Goal: Task Accomplishment & Management: Complete application form

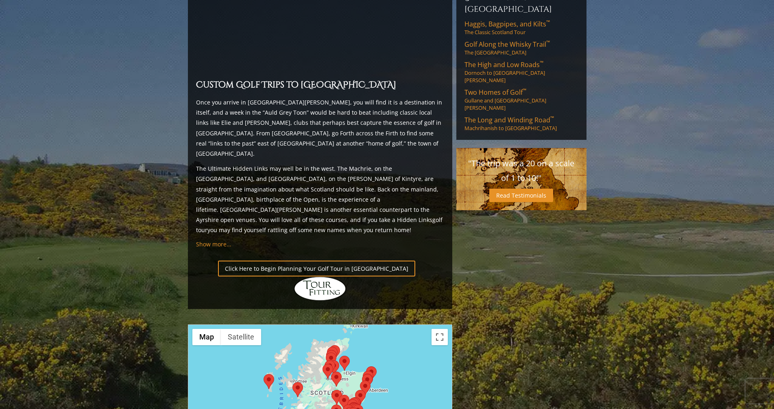
scroll to position [772, 0]
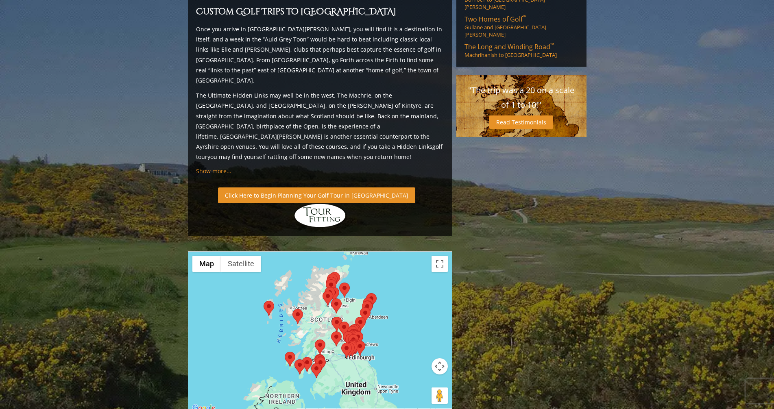
click at [289, 187] on link "Click Here to Begin Planning Your Golf Tour in [GEOGRAPHIC_DATA]" at bounding box center [316, 195] width 197 height 16
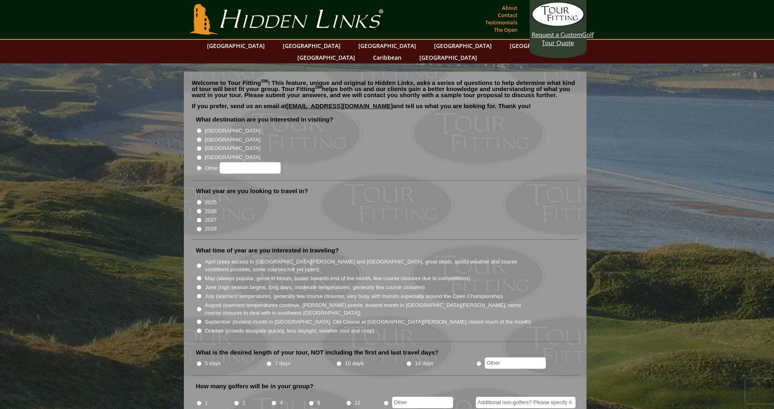
click at [200, 137] on input "[GEOGRAPHIC_DATA]" at bounding box center [198, 139] width 5 height 5
radio input "true"
click at [199, 209] on input "2026" at bounding box center [198, 211] width 5 height 5
radio input "true"
click at [200, 276] on input "May (always popular, gorse in bloom, busier towards end of the month, few cours…" at bounding box center [198, 278] width 5 height 5
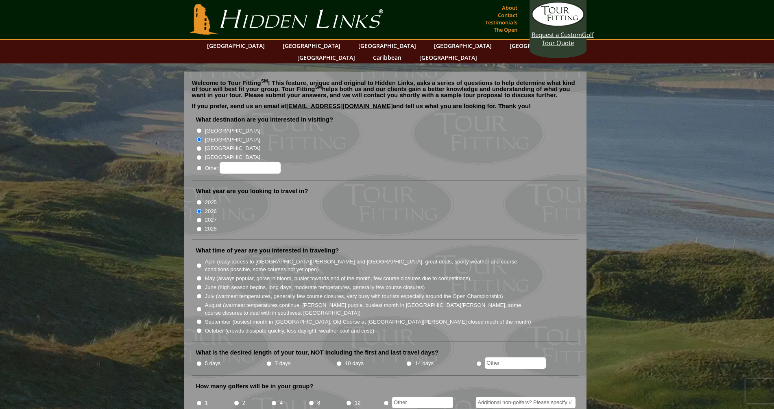
radio input "true"
click at [338, 361] on input "10 days" at bounding box center [338, 363] width 5 height 5
radio input "true"
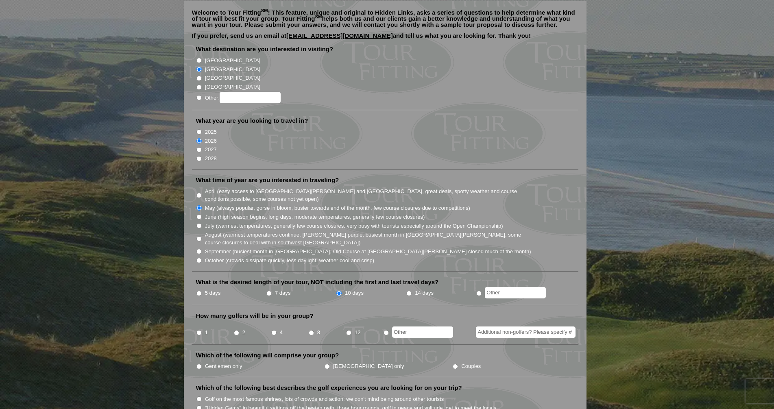
scroll to position [81, 0]
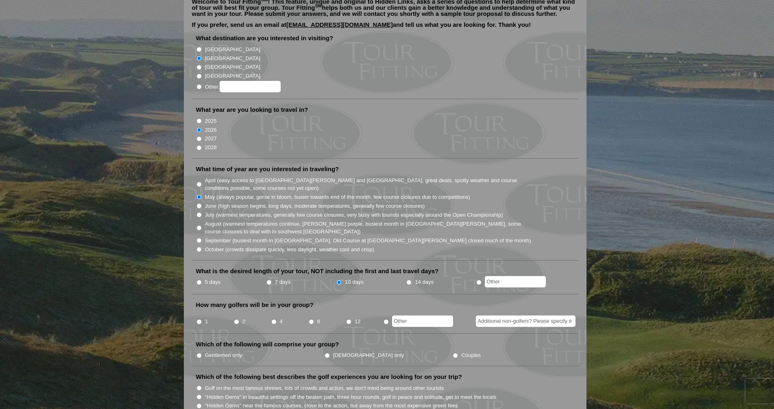
click at [236, 319] on input "2" at bounding box center [236, 321] width 5 height 5
radio input "true"
click at [452, 353] on input "Couples" at bounding box center [454, 355] width 5 height 5
radio input "true"
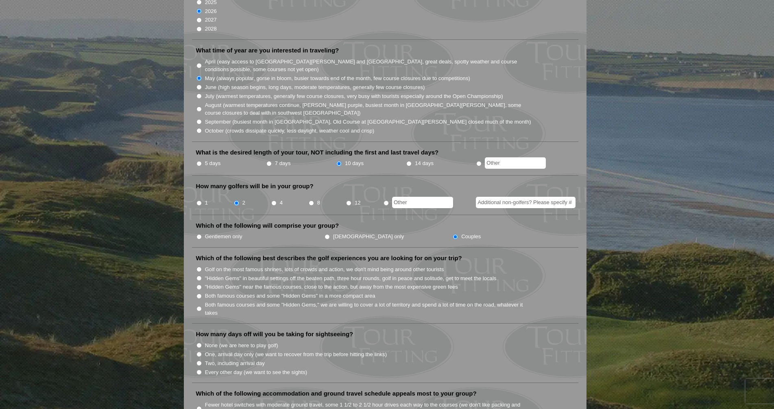
scroll to position [203, 0]
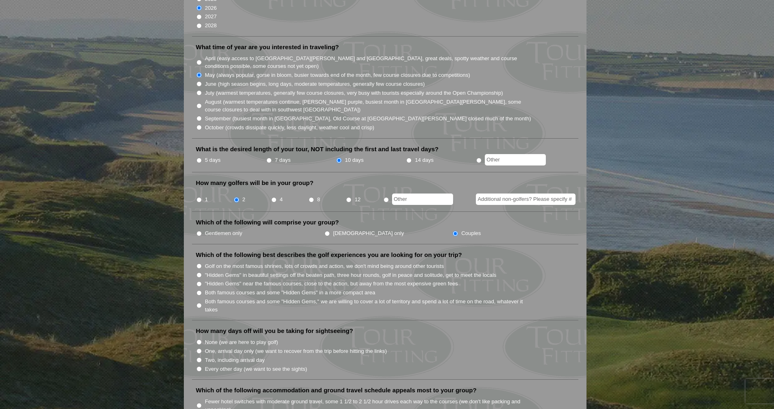
click at [200, 290] on input "Both famous courses and some "Hidden Gems" in a more compact area" at bounding box center [198, 292] width 5 height 5
radio input "true"
click at [199, 366] on input "Every other day (we want to see the sights)" at bounding box center [198, 368] width 5 height 5
radio input "true"
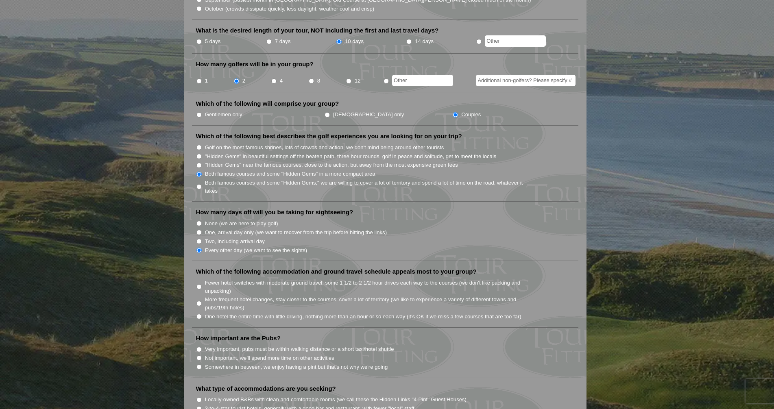
scroll to position [325, 0]
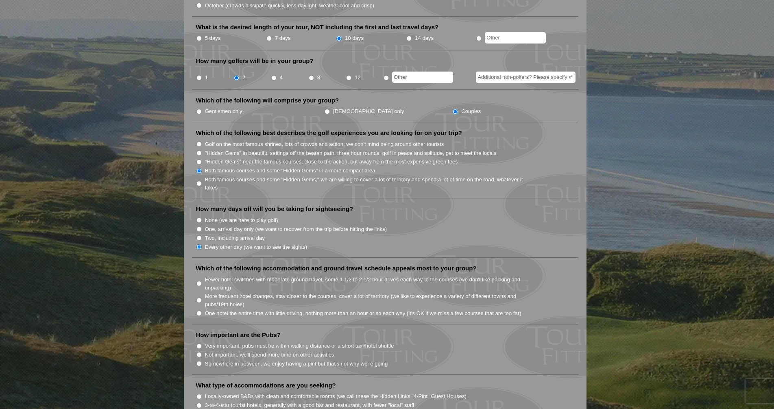
click at [198, 298] on input "More frequent hotel changes, stay closer to the courses, cover a lot of territo…" at bounding box center [198, 300] width 5 height 5
radio input "true"
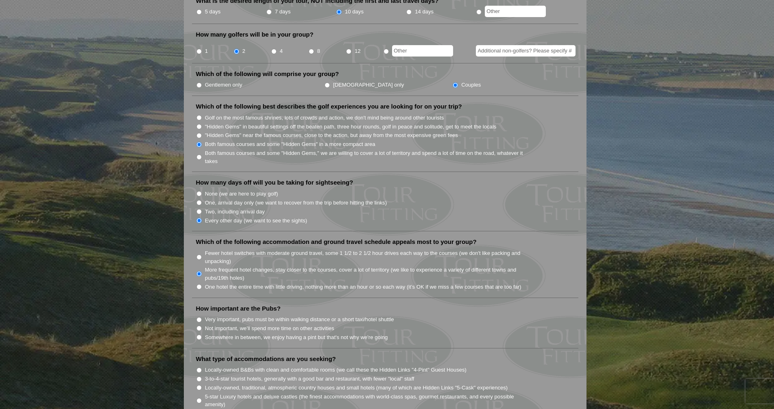
scroll to position [366, 0]
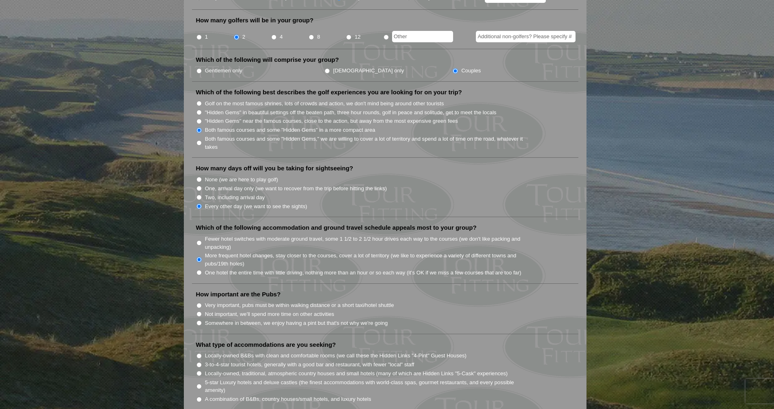
click at [198, 320] on input "Somewhere in between, we enjoy having a pint but that's not why we're going" at bounding box center [198, 322] width 5 height 5
radio input "true"
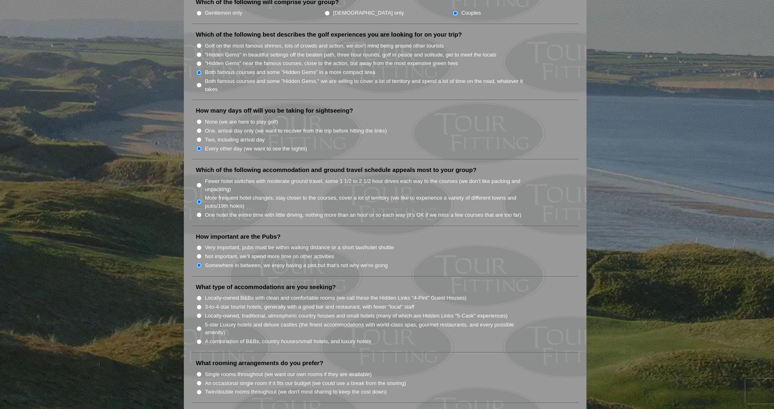
scroll to position [447, 0]
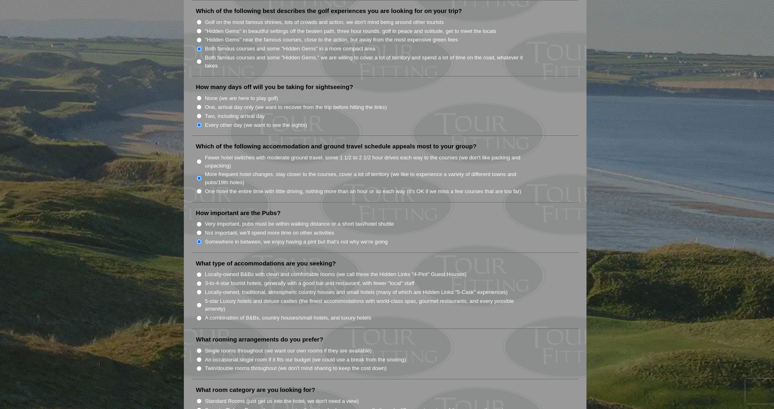
click at [198, 302] on input "5-star Luxury hotels and deluxe castles (the finest accommodations with world-c…" at bounding box center [198, 304] width 5 height 5
radio input "true"
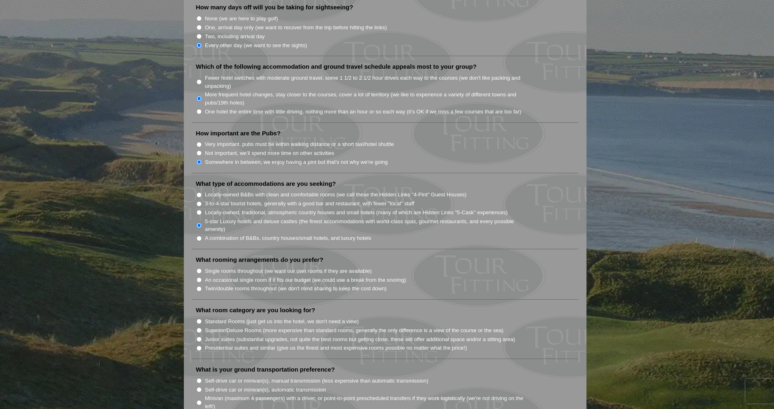
scroll to position [528, 0]
click at [199, 285] on input "Twin/double rooms throughout (we don't mind sharing to keep the cost down)" at bounding box center [198, 287] width 5 height 5
radio input "true"
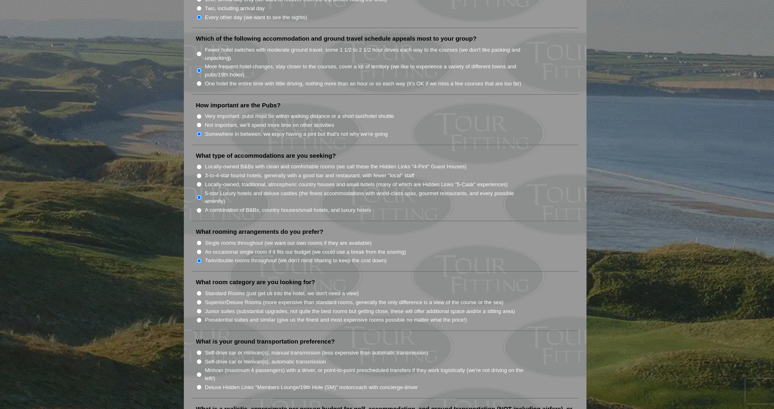
scroll to position [569, 0]
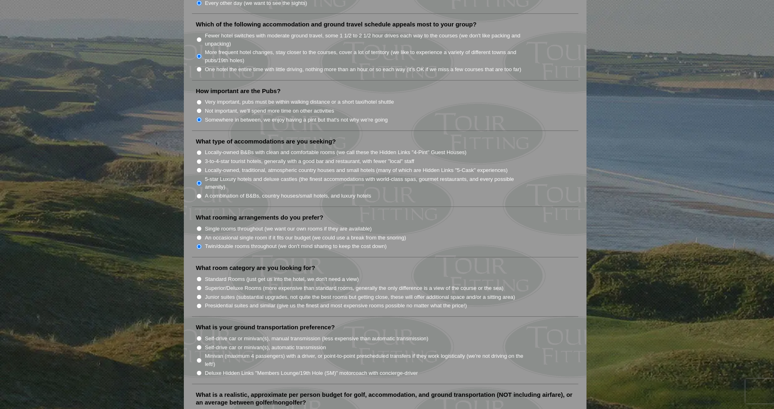
click at [197, 294] on input "Junior suites (substantial upgrades, not quite the best rooms but getting close…" at bounding box center [198, 296] width 5 height 5
radio input "true"
click at [200, 358] on input "Minivan (maximum 4 passengers) with a driver, or point-to-point prescheduled tr…" at bounding box center [198, 360] width 5 height 5
radio input "true"
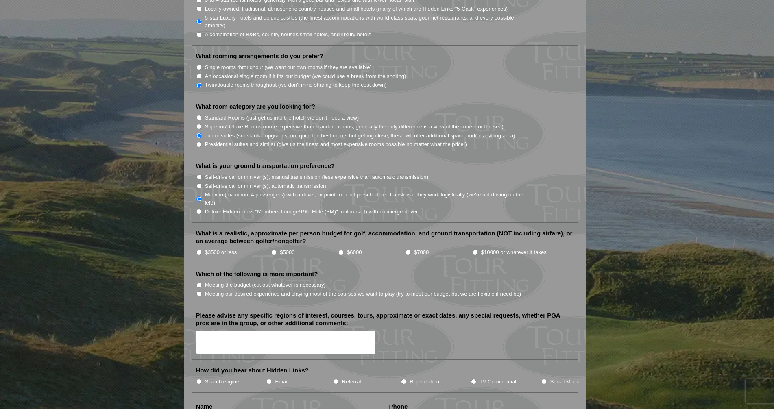
scroll to position [732, 0]
click at [475, 248] on input "$10000 or whatever it takes" at bounding box center [474, 250] width 5 height 5
radio input "true"
click at [200, 290] on input "Meeting our desired experience and playing most of the courses we want to play …" at bounding box center [198, 292] width 5 height 5
radio input "true"
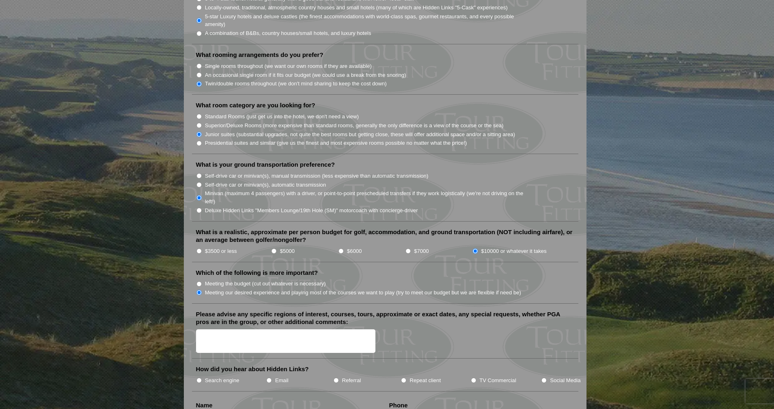
click at [473, 378] on input "TV Commercial" at bounding box center [473, 380] width 5 height 5
radio input "true"
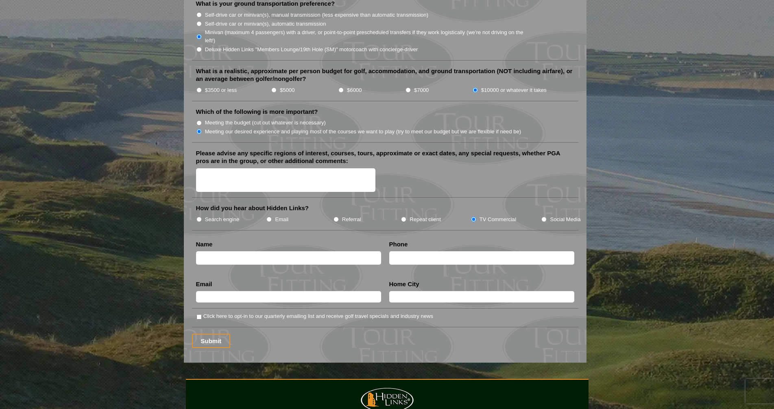
scroll to position [894, 0]
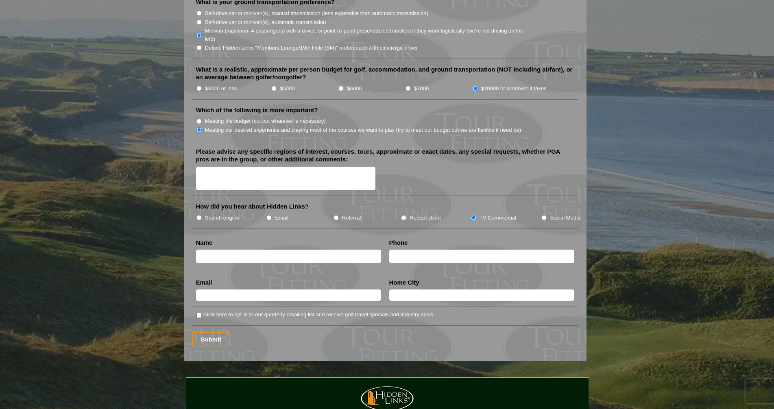
click at [254, 250] on input "text" at bounding box center [288, 256] width 185 height 13
type input "Douglas Mulvaney"
type input "7136287640"
type input "dlm@privatemini.com"
type input "Houston"
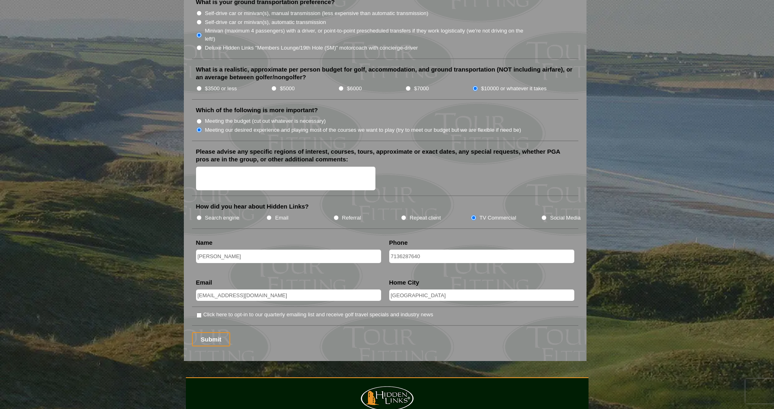
click at [198, 313] on input "Click here to opt-in to our quarterly emailing list and receive golf travel spe…" at bounding box center [198, 315] width 5 height 5
checkbox input "true"
click at [213, 332] on input "Submit" at bounding box center [211, 339] width 39 height 14
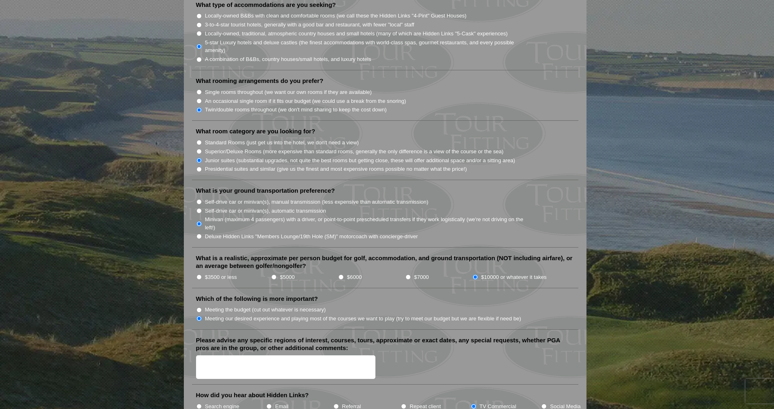
scroll to position [772, 0]
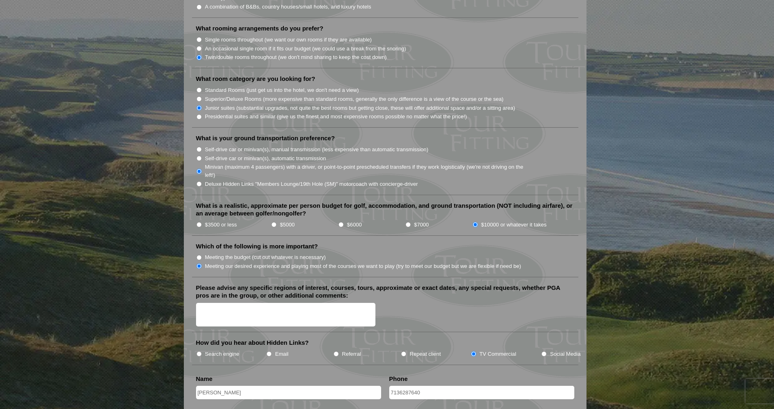
click at [200, 351] on input "Search engine" at bounding box center [198, 353] width 5 height 5
radio input "true"
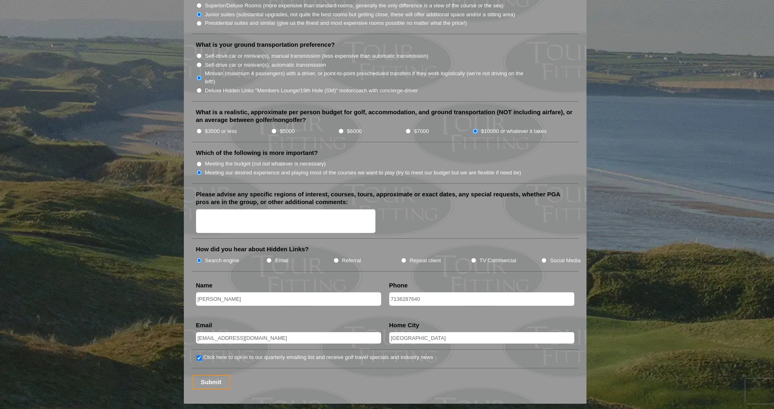
scroll to position [894, 0]
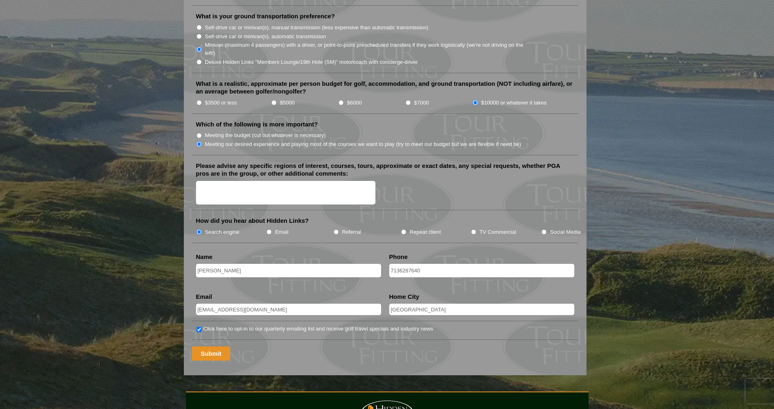
click at [215, 346] on input "Submit" at bounding box center [211, 353] width 39 height 14
